Goal: Task Accomplishment & Management: Complete application form

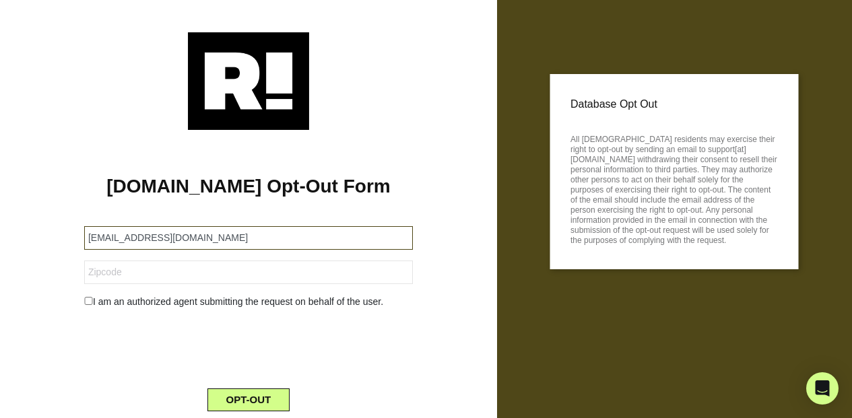
type input "[EMAIL_ADDRESS][DOMAIN_NAME]"
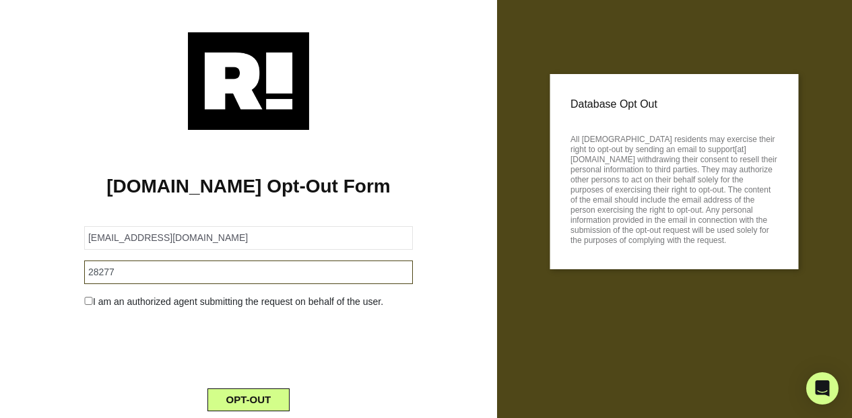
type input "28277"
click at [110, 358] on div at bounding box center [248, 346] width 349 height 53
click at [90, 301] on input "checkbox" at bounding box center [88, 301] width 9 height 8
checkbox input "true"
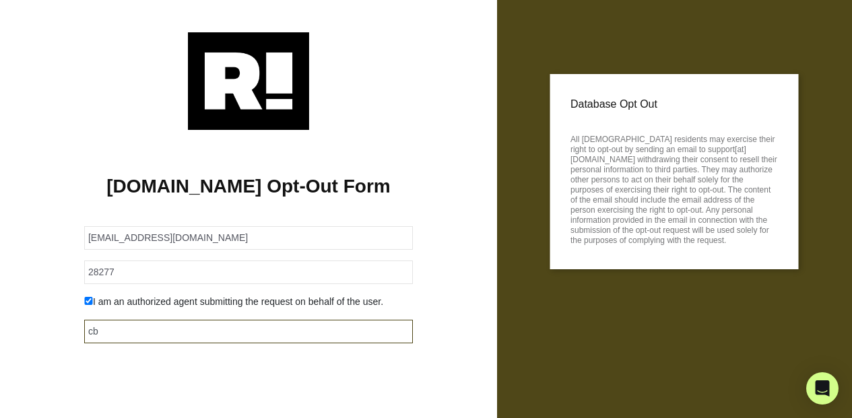
type input "cb"
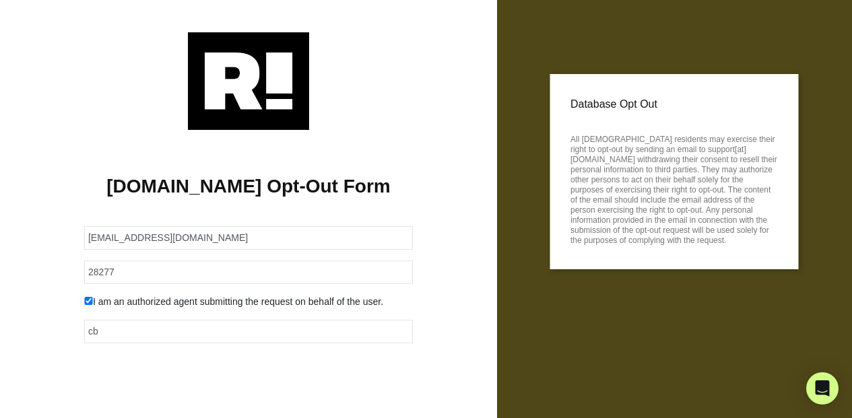
click at [90, 302] on input "checkbox" at bounding box center [88, 301] width 9 height 8
checkbox input "false"
click at [230, 399] on button "OPT-OUT" at bounding box center [248, 399] width 83 height 23
